Goal: Task Accomplishment & Management: Manage account settings

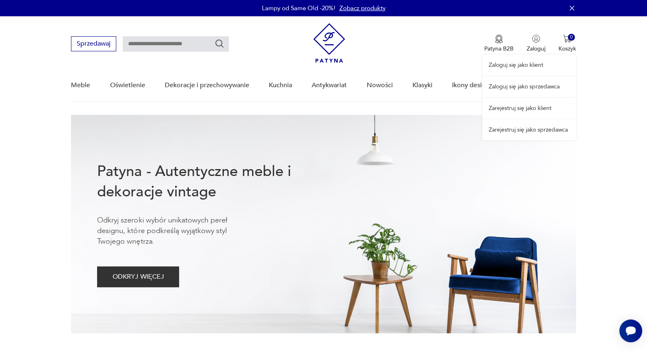
click at [536, 40] on div "Zaloguj się jako klient Zaloguj się jako sprzedawca Zarejestruj się jako klient…" at bounding box center [529, 78] width 94 height 124
click at [521, 66] on link "Zaloguj się jako klient" at bounding box center [529, 65] width 94 height 21
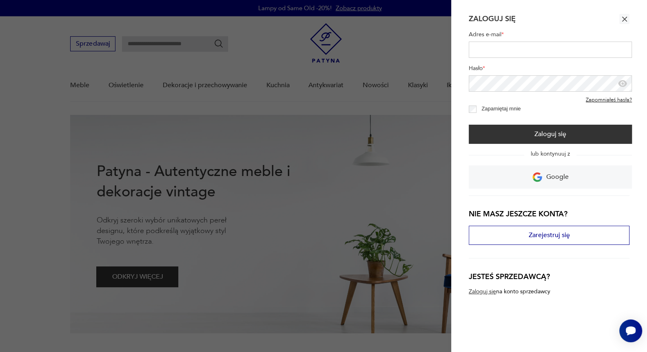
click at [487, 53] on input "Adres e-mail *" at bounding box center [550, 50] width 163 height 16
type input "**********"
click at [469, 125] on button "Zaloguj się" at bounding box center [550, 134] width 163 height 19
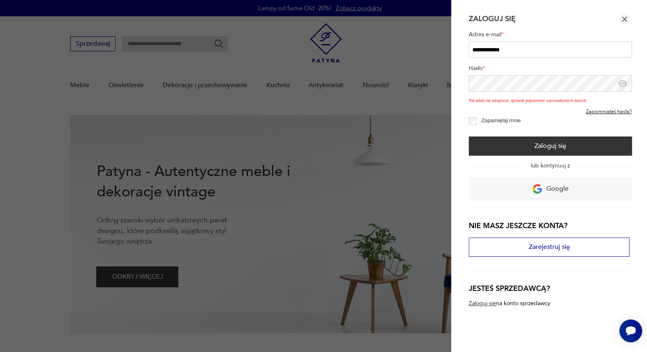
click at [614, 111] on link "Zapomniałeś hasła?" at bounding box center [609, 112] width 46 height 7
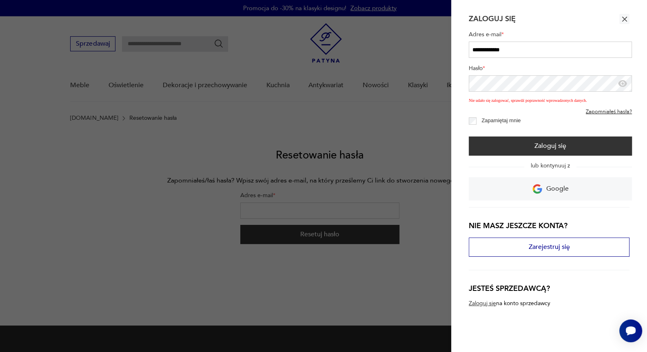
click at [625, 18] on icon "button" at bounding box center [624, 19] width 5 height 5
